Goal: Transaction & Acquisition: Purchase product/service

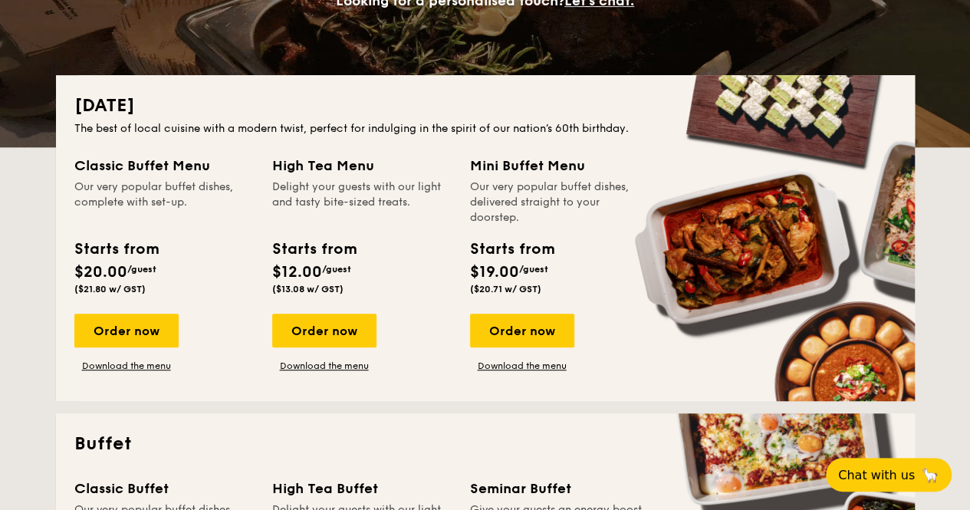
scroll to position [307, 0]
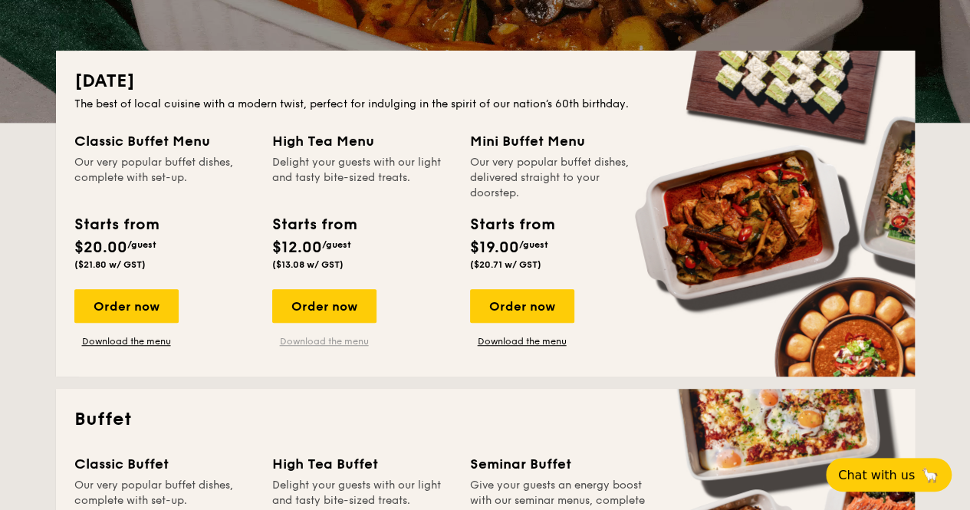
click at [329, 343] on link "Download the menu" at bounding box center [324, 341] width 104 height 12
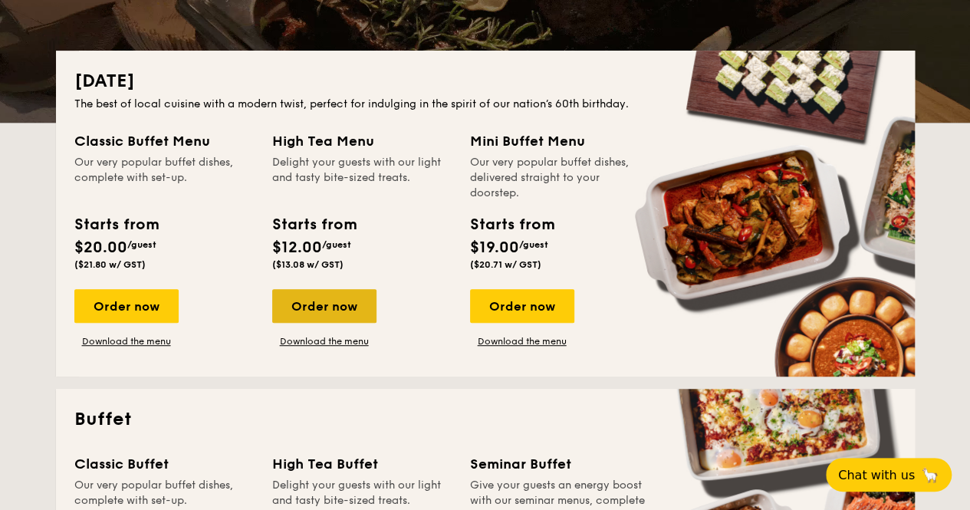
click at [353, 305] on div "Order now" at bounding box center [324, 306] width 104 height 34
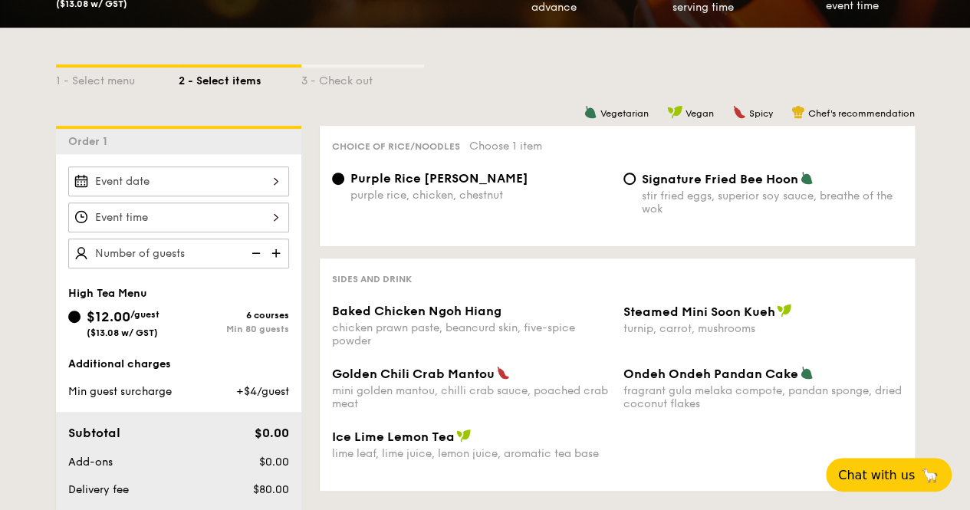
scroll to position [153, 0]
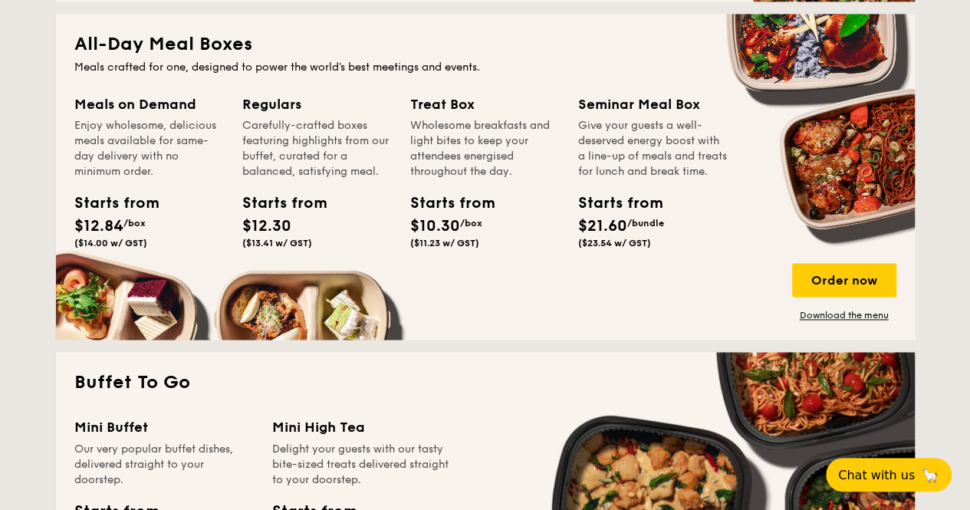
scroll to position [996, 0]
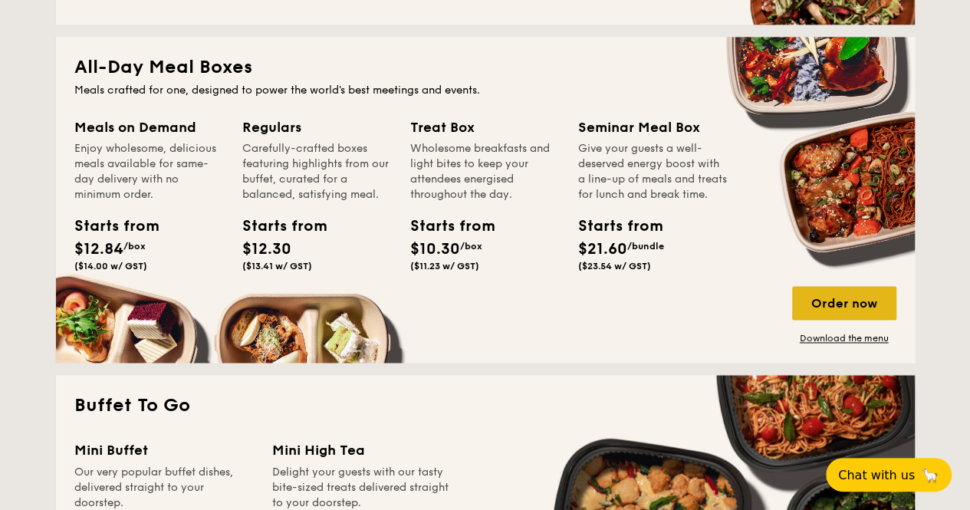
click at [831, 301] on div "Order now" at bounding box center [844, 303] width 104 height 34
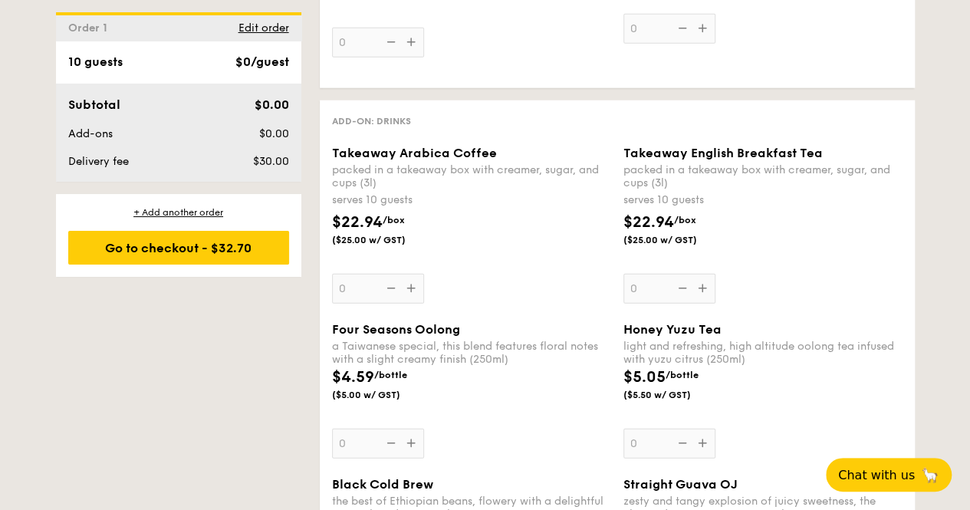
scroll to position [1993, 0]
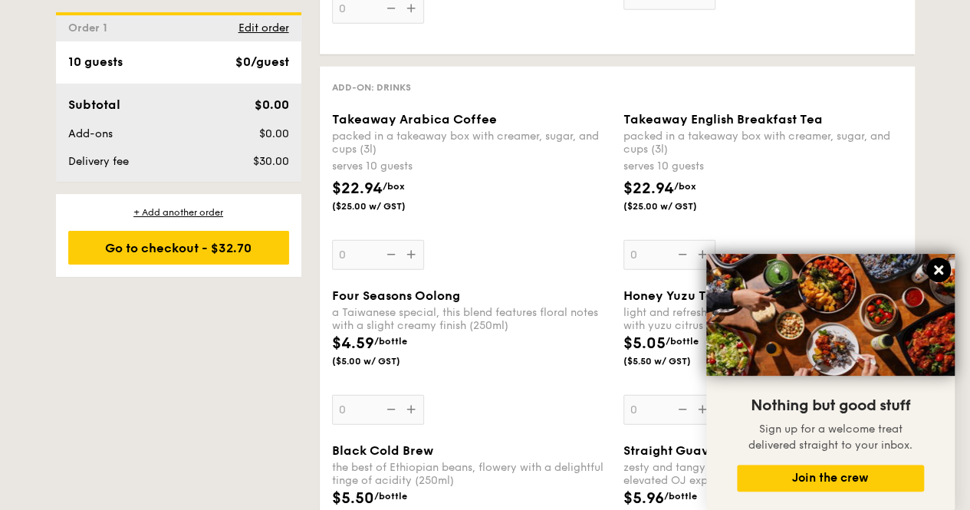
click at [935, 269] on icon at bounding box center [937, 269] width 9 height 9
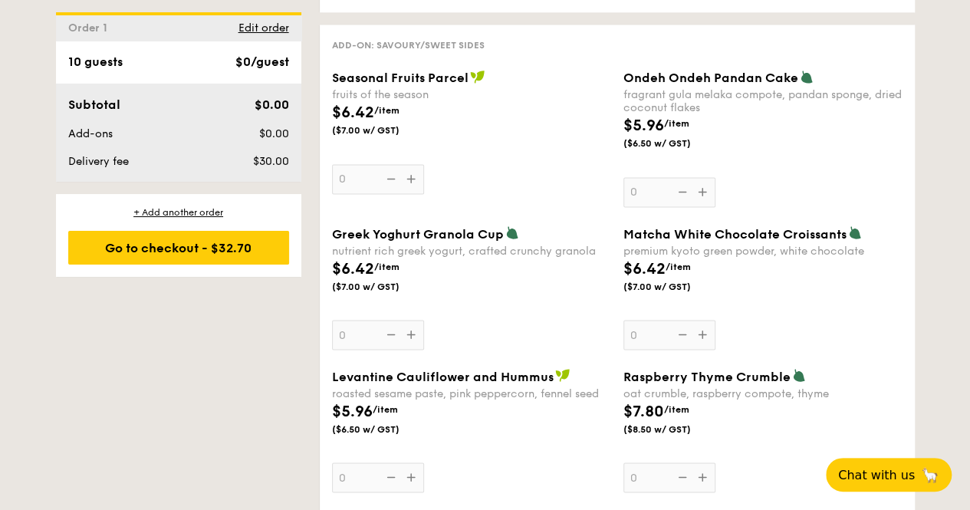
scroll to position [1380, 0]
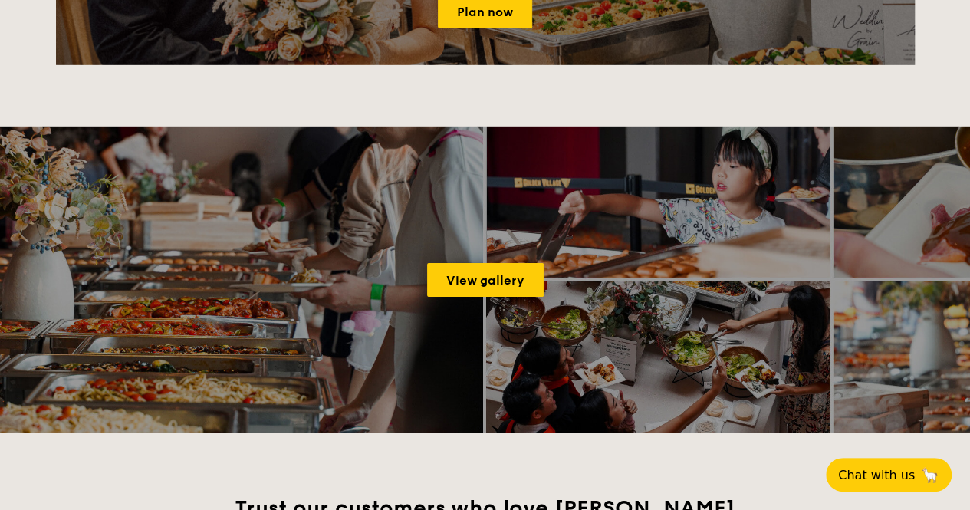
scroll to position [2365, 0]
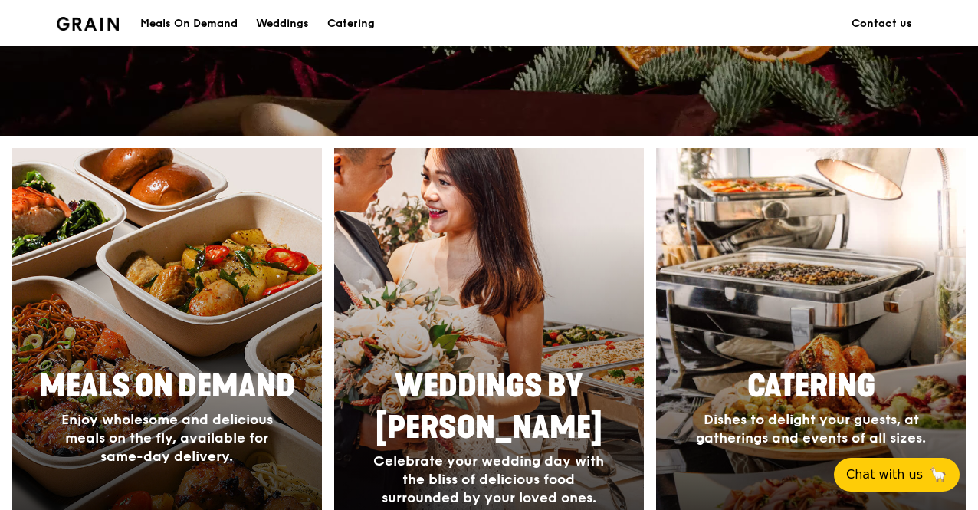
scroll to position [307, 0]
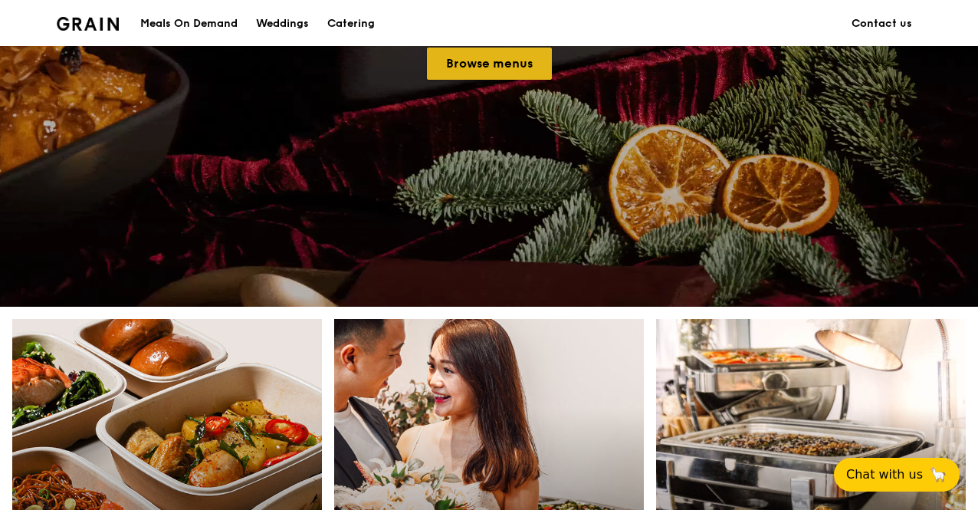
click at [501, 70] on link "Browse menus" at bounding box center [489, 64] width 125 height 32
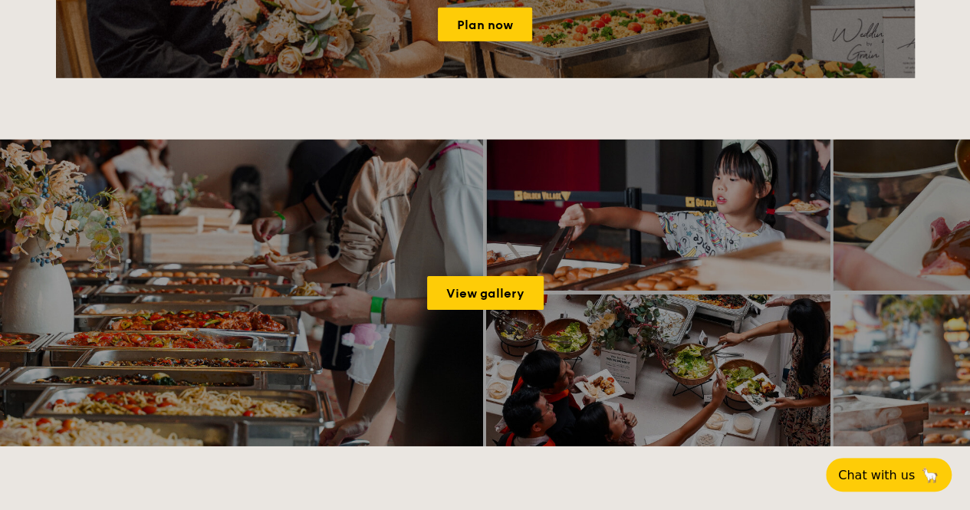
scroll to position [2376, 0]
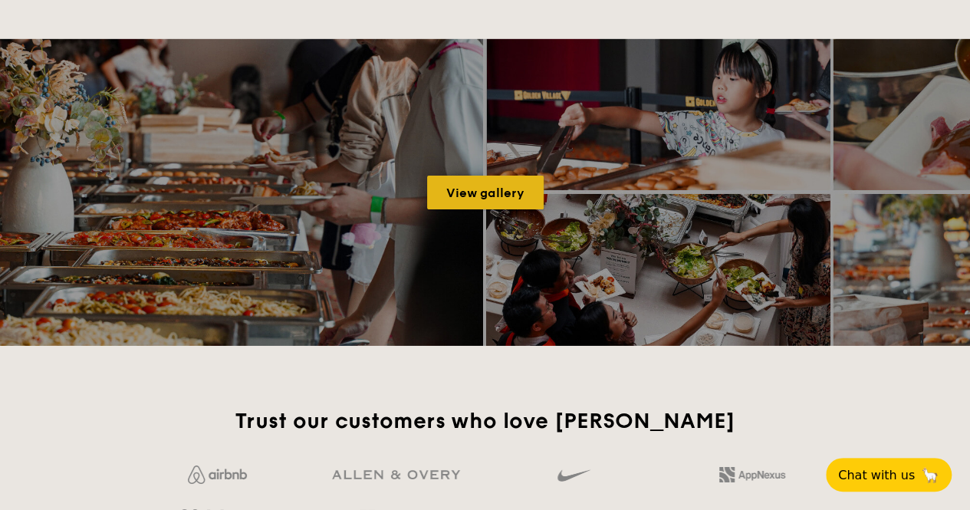
click at [458, 184] on link "View gallery" at bounding box center [485, 193] width 116 height 34
